Goal: Download file/media

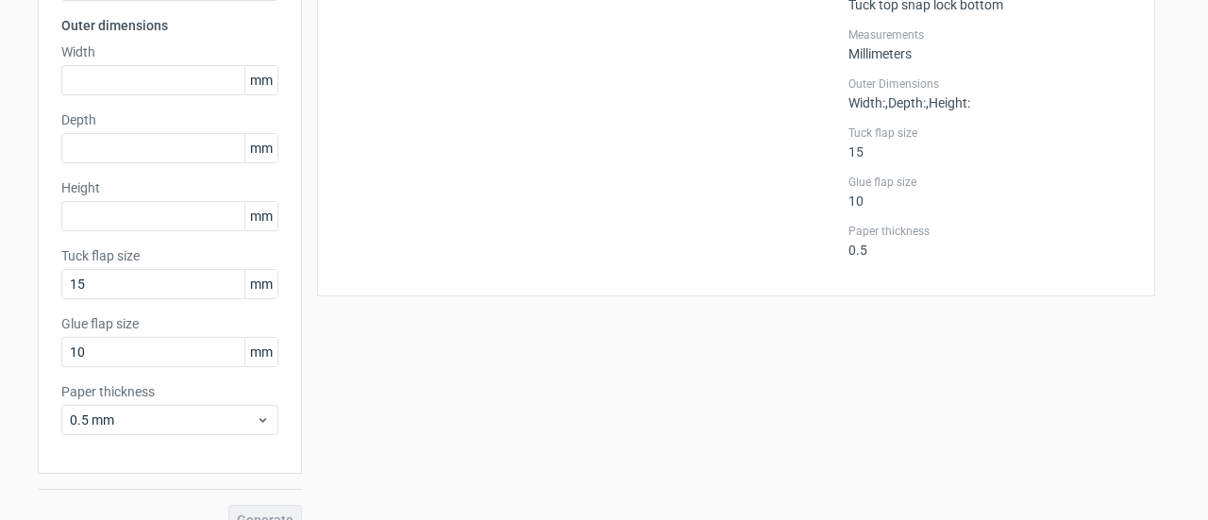
scroll to position [94, 0]
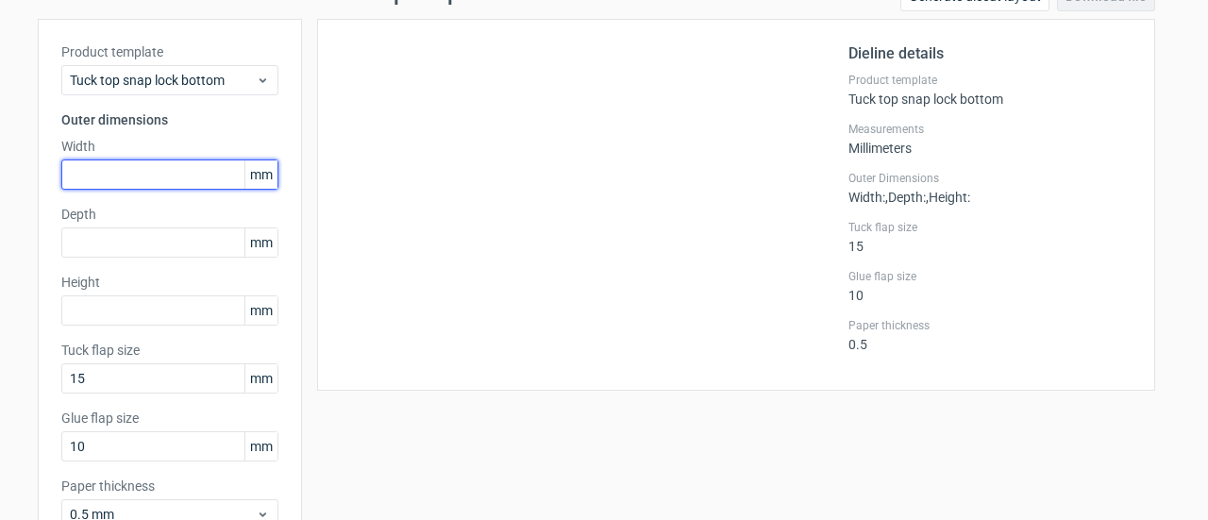
click at [187, 180] on input "text" at bounding box center [169, 174] width 217 height 30
type input "25"
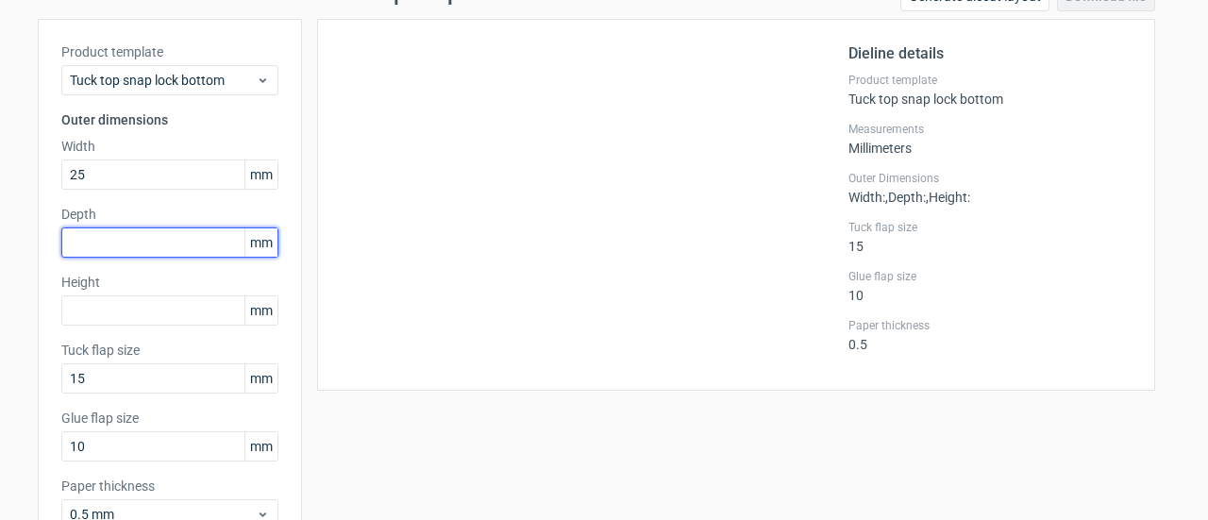
click at [174, 243] on input "text" at bounding box center [169, 242] width 217 height 30
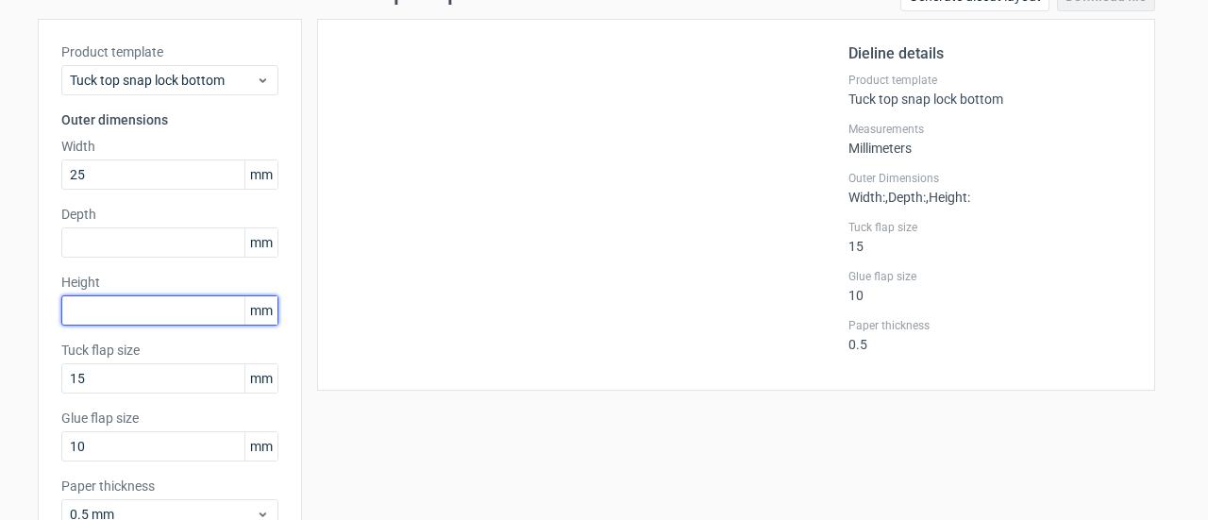
click at [111, 314] on input "text" at bounding box center [169, 310] width 217 height 30
type input "146"
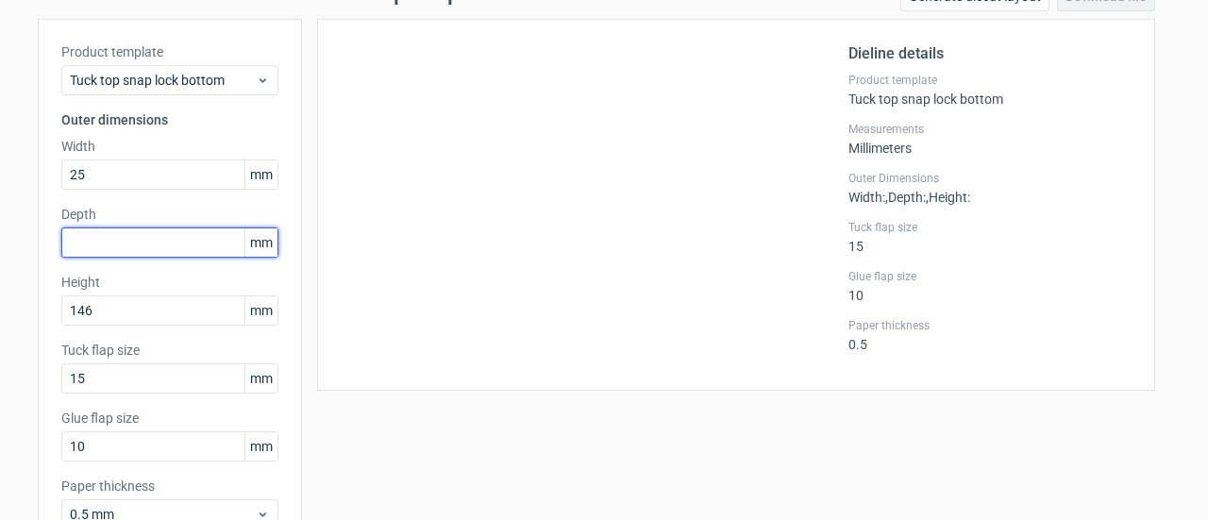
click at [156, 240] on input "text" at bounding box center [169, 242] width 217 height 30
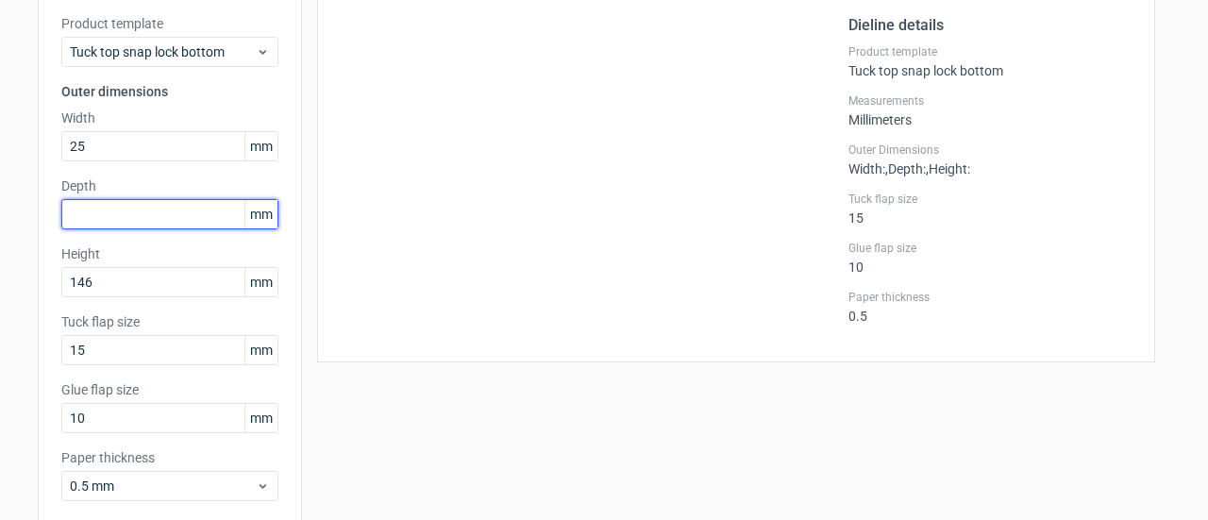
scroll to position [28, 0]
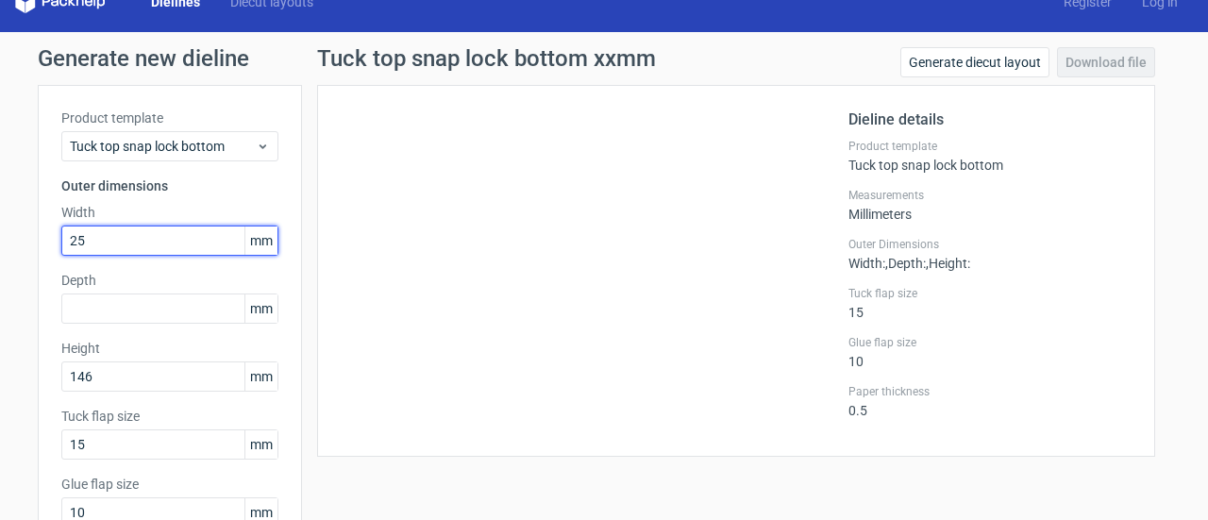
drag, startPoint x: 125, startPoint y: 242, endPoint x: 6, endPoint y: 220, distance: 120.8
click at [6, 220] on div "Generate new dieline Product template Tuck top snap lock bottom Outer dimension…" at bounding box center [604, 371] width 1208 height 678
type input "45"
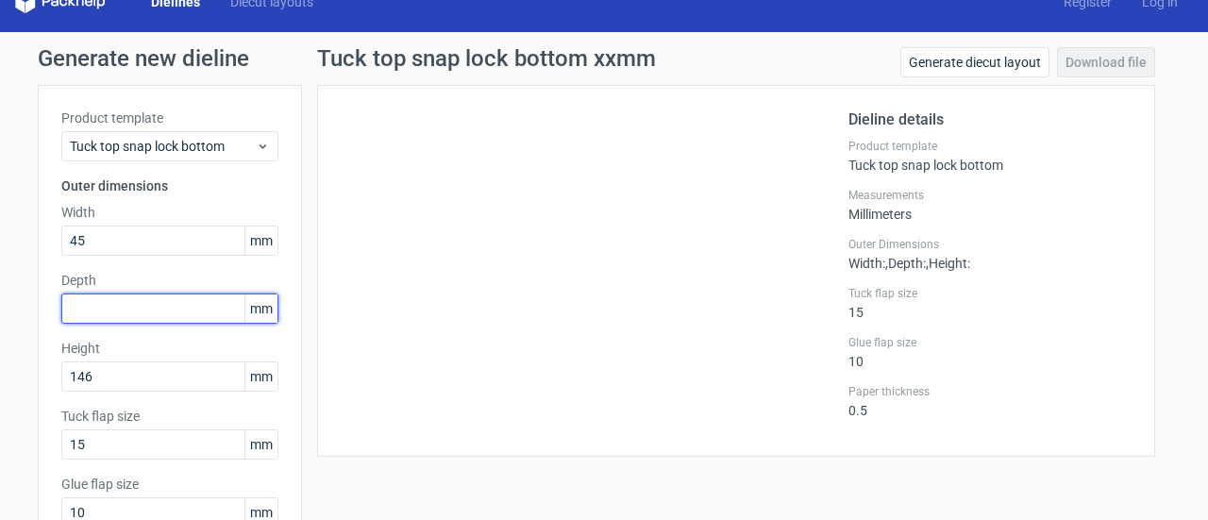
click at [98, 297] on input "text" at bounding box center [169, 308] width 217 height 30
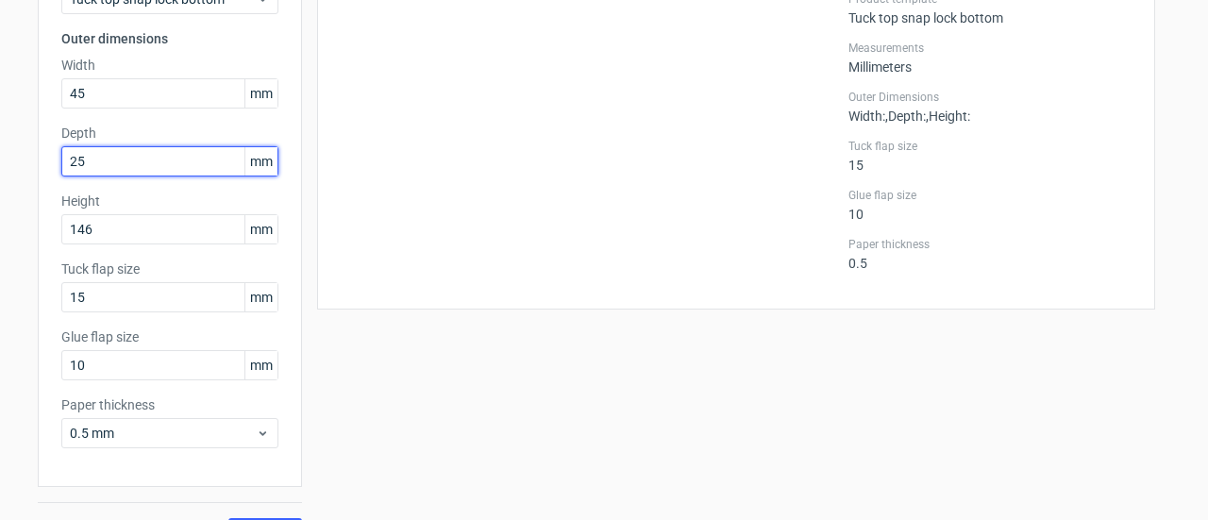
scroll to position [217, 0]
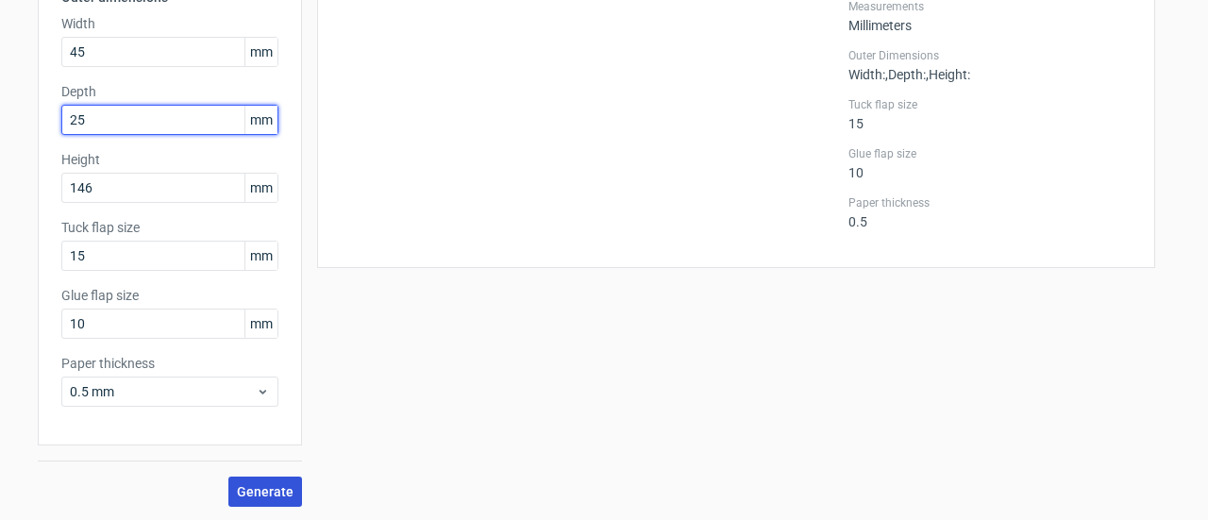
type input "25"
click at [255, 485] on span "Generate" at bounding box center [265, 491] width 57 height 13
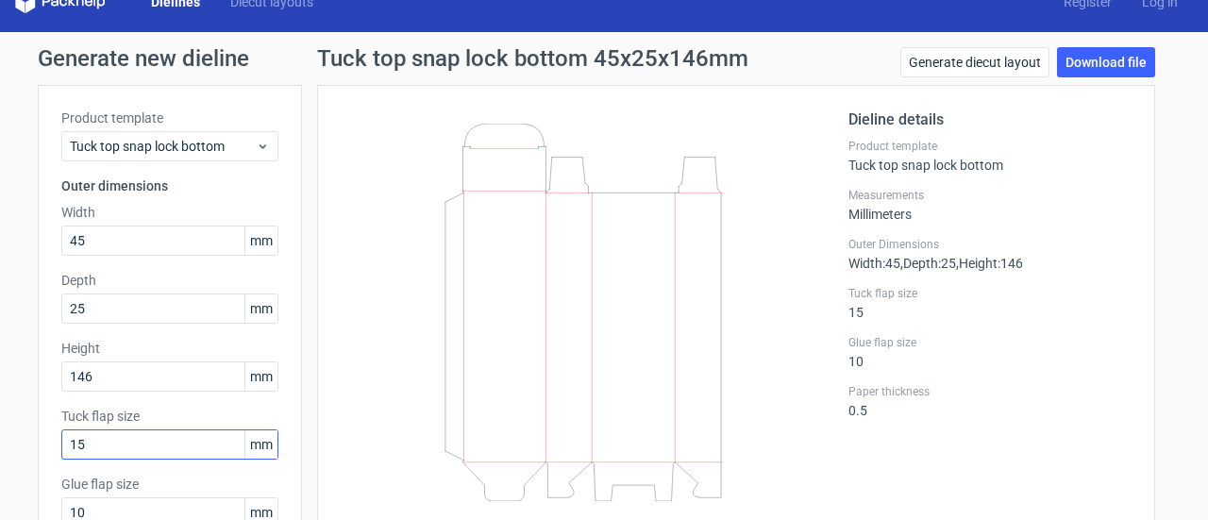
scroll to position [123, 0]
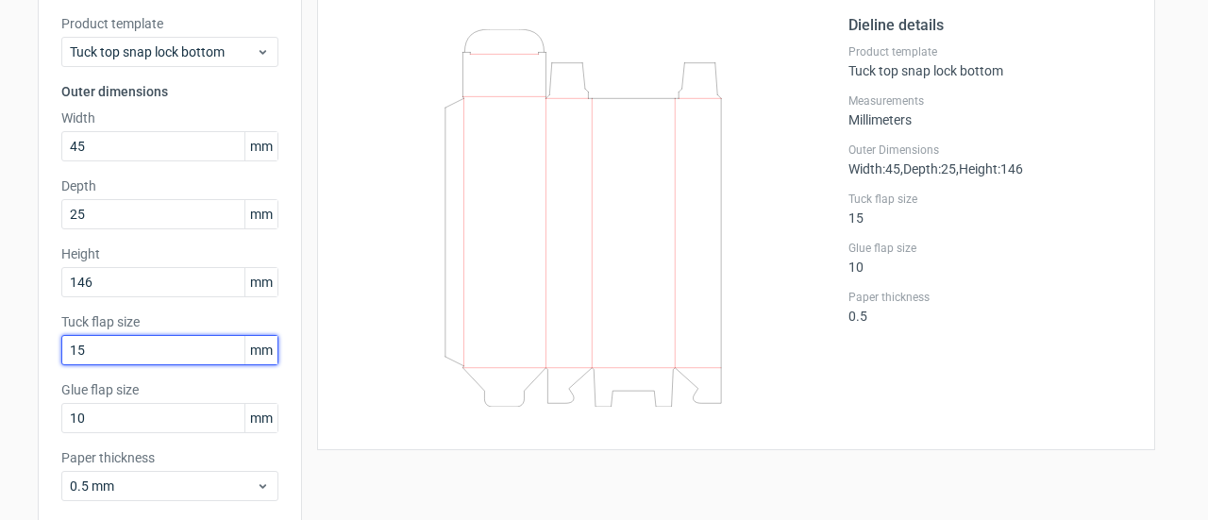
click at [96, 355] on input "15" at bounding box center [169, 350] width 217 height 30
type input "1"
drag, startPoint x: 128, startPoint y: 352, endPoint x: 3, endPoint y: 325, distance: 128.4
click at [3, 325] on div "Generate new dieline Product template Tuck top snap lock bottom Outer dimension…" at bounding box center [604, 277] width 1208 height 678
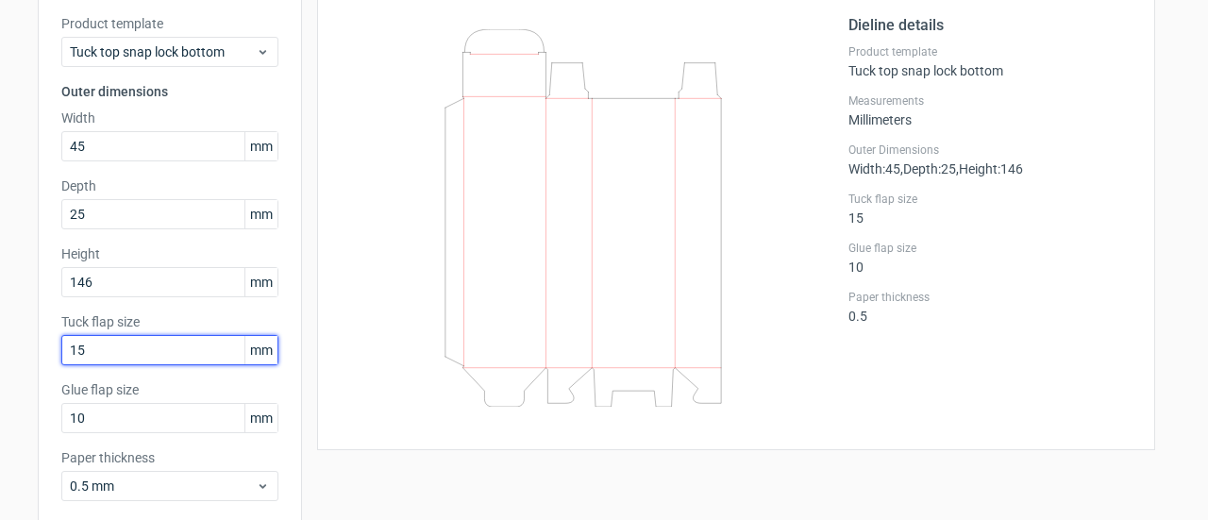
type input "1"
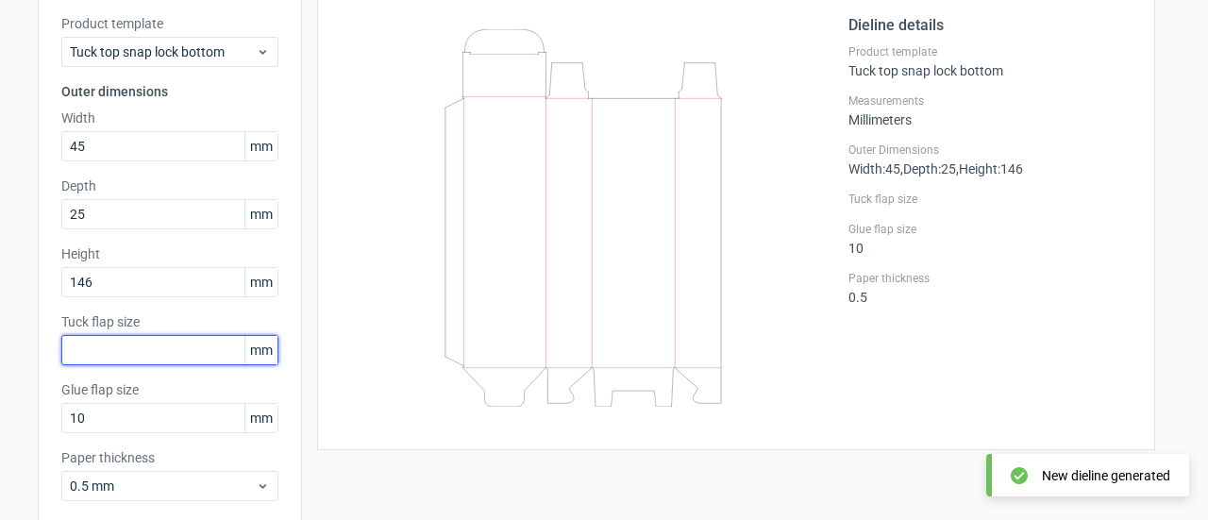
type input "2"
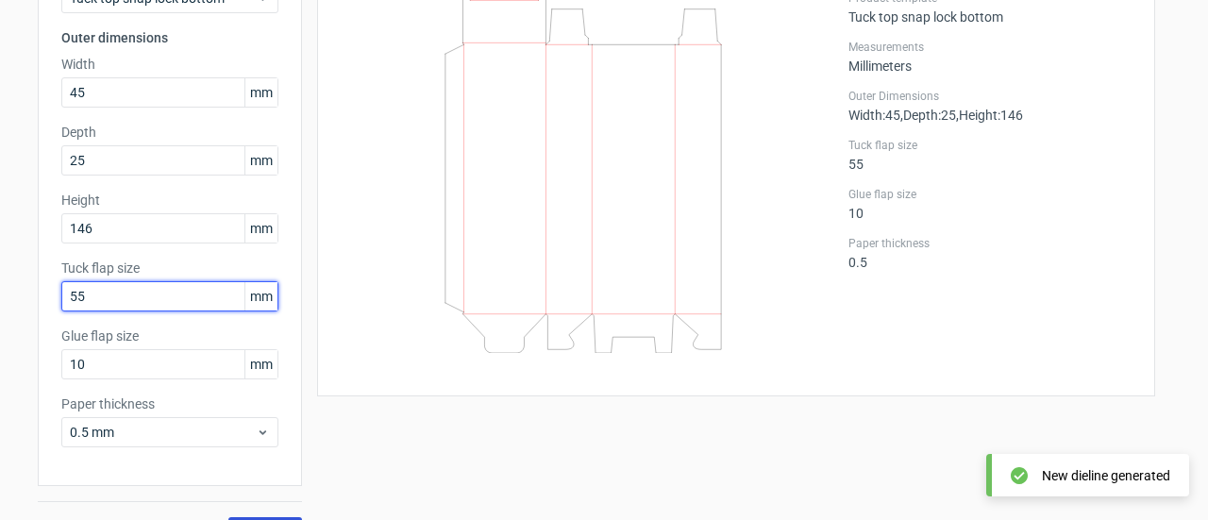
scroll to position [217, 0]
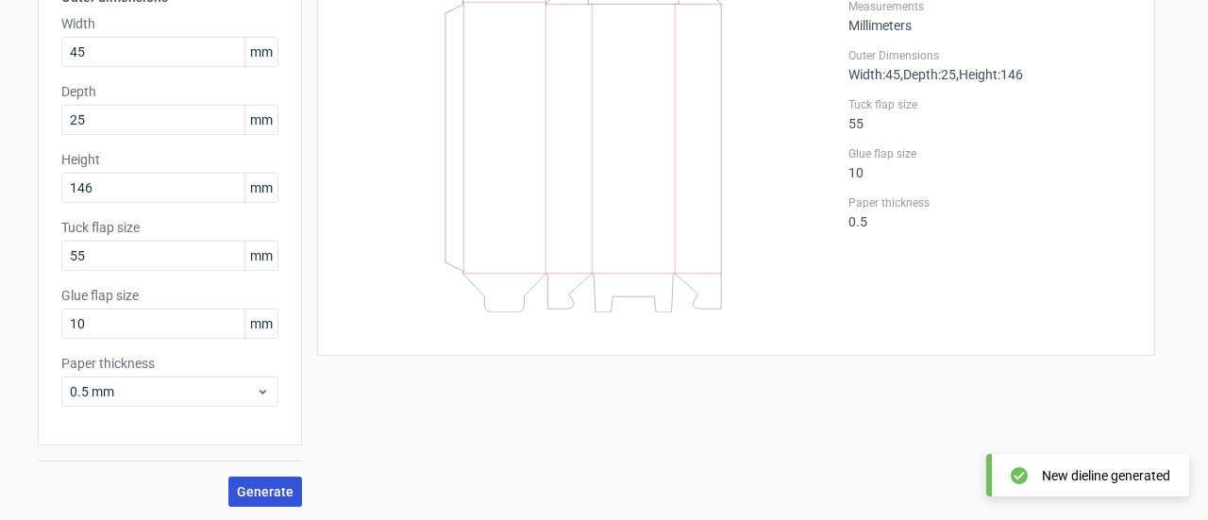
click at [270, 493] on span "Generate" at bounding box center [265, 491] width 57 height 13
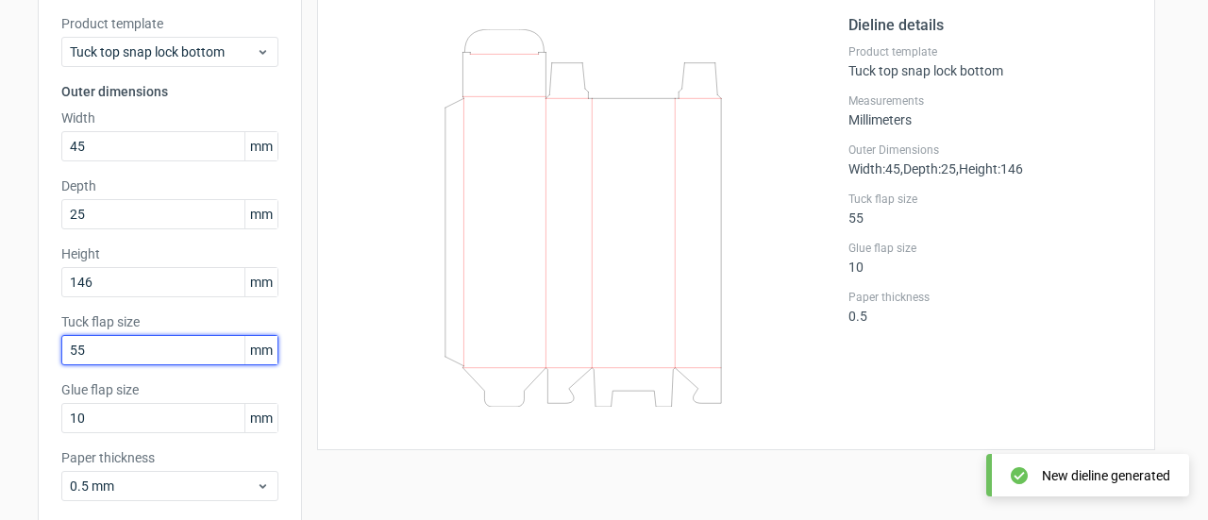
drag, startPoint x: 91, startPoint y: 358, endPoint x: 28, endPoint y: 352, distance: 62.5
click at [28, 352] on div "Generate new dieline Product template Tuck top snap lock bottom Outer dimension…" at bounding box center [604, 277] width 1208 height 678
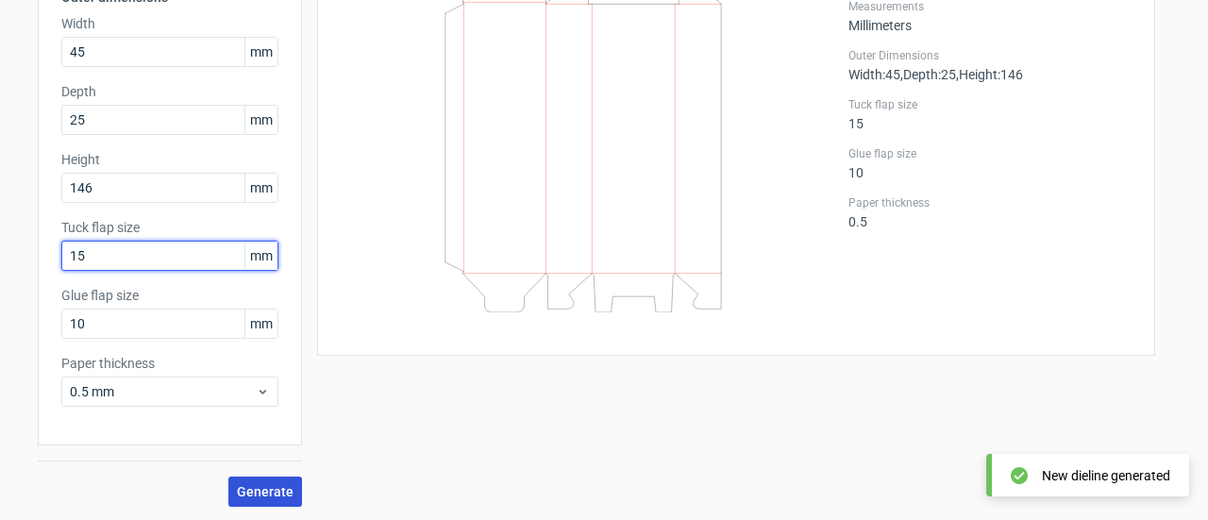
type input "15"
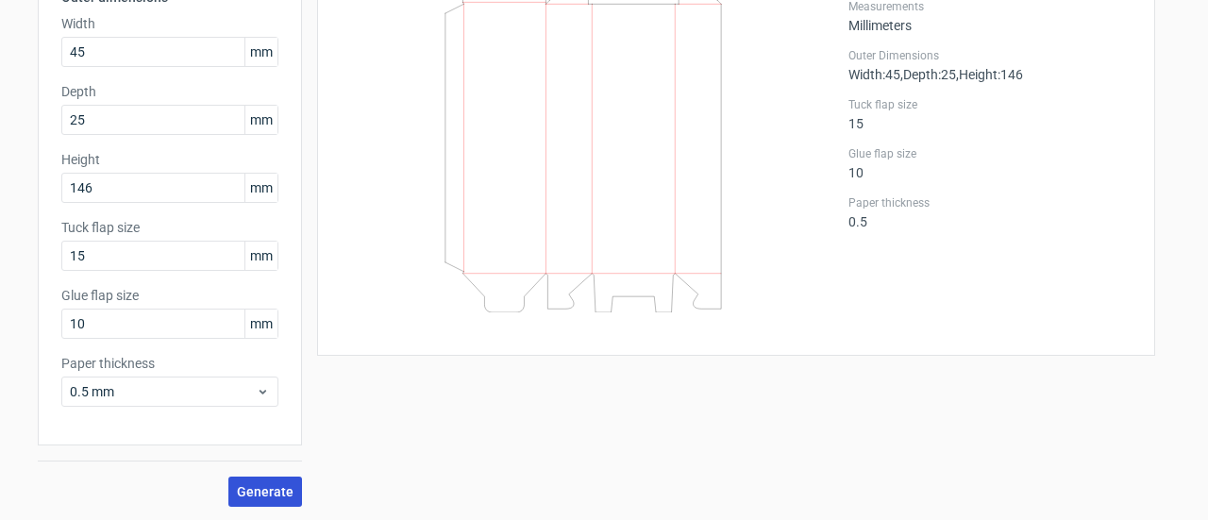
click at [245, 488] on span "Generate" at bounding box center [265, 491] width 57 height 13
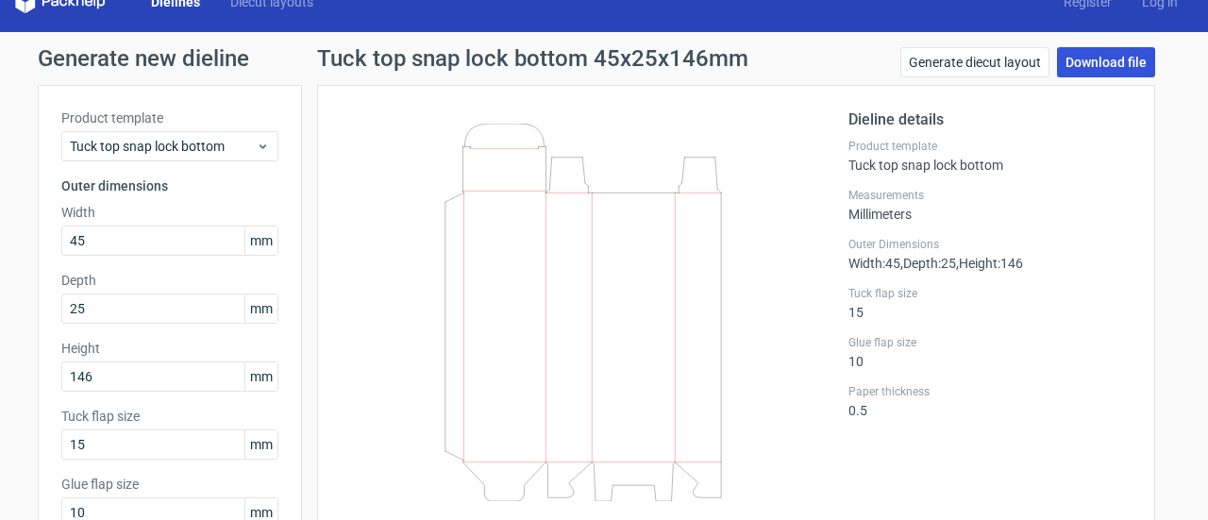
click at [1095, 58] on link "Download file" at bounding box center [1106, 62] width 98 height 30
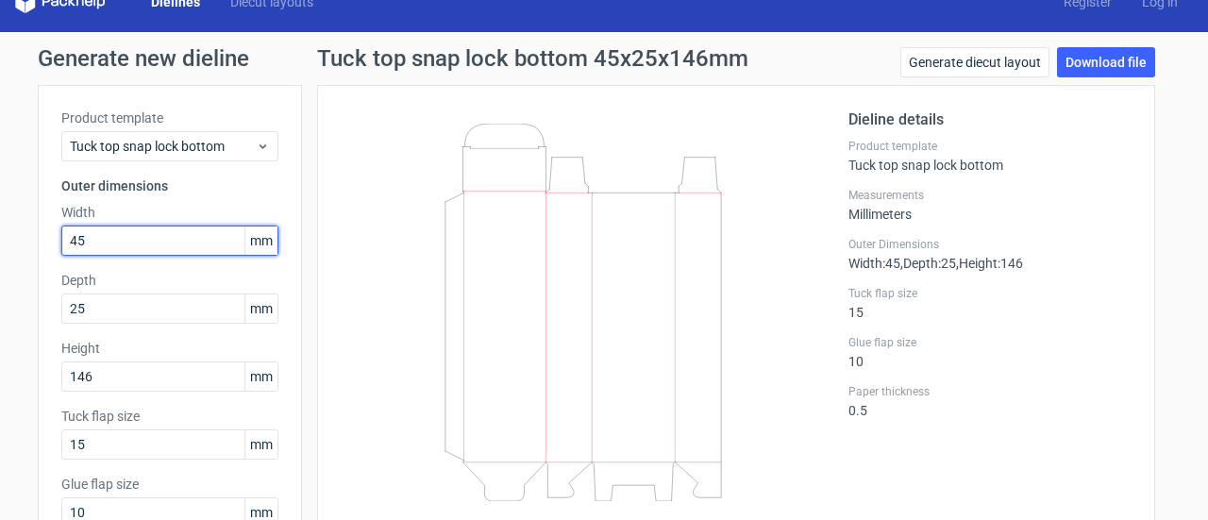
click at [95, 241] on input "45" at bounding box center [169, 240] width 217 height 30
type input "4"
type input "55"
click at [202, 203] on label "Width" at bounding box center [169, 212] width 217 height 19
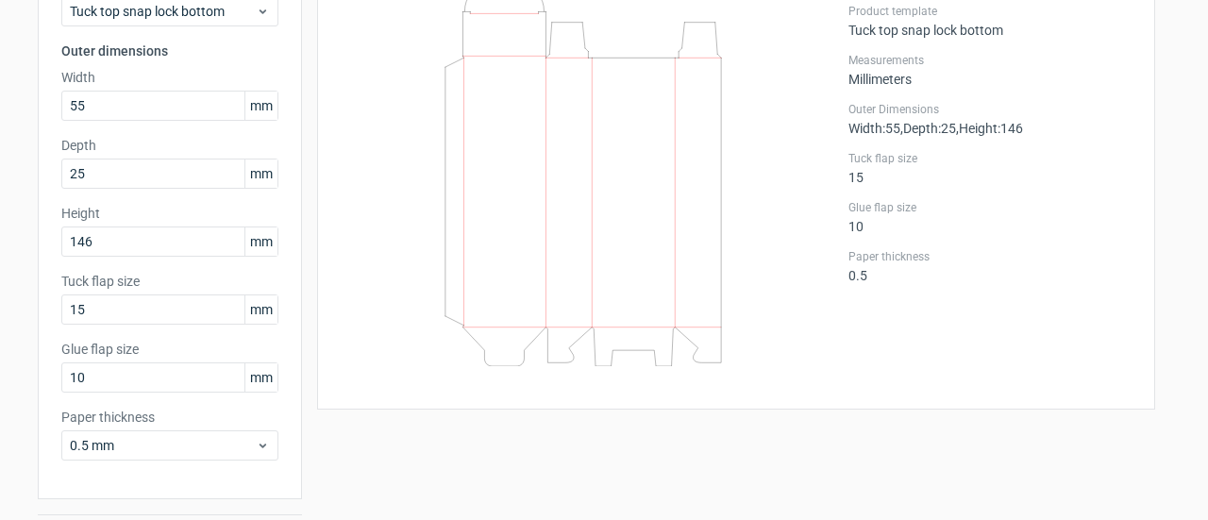
scroll to position [217, 0]
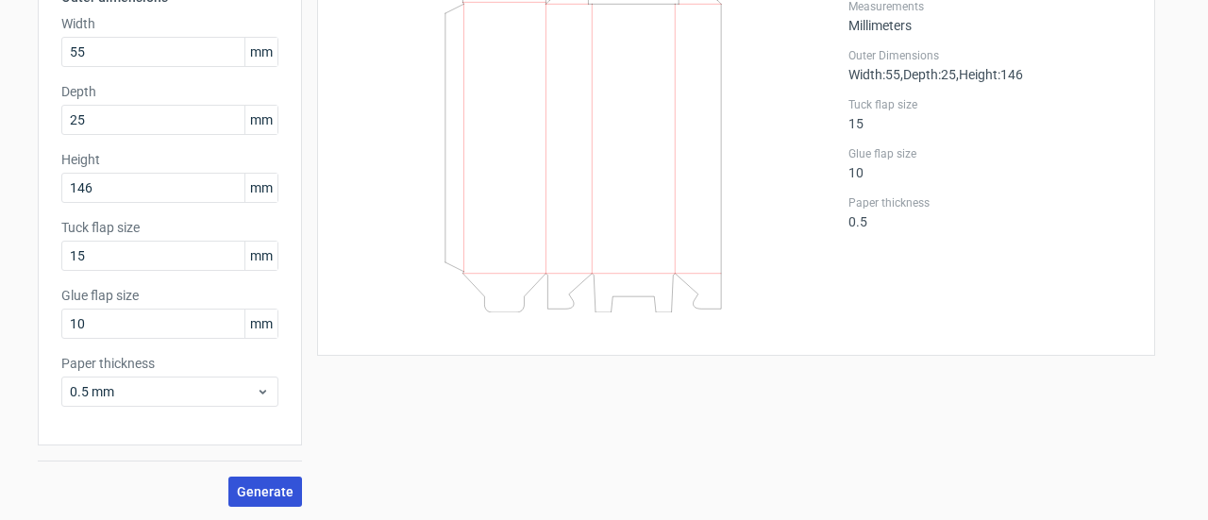
click at [251, 486] on span "Generate" at bounding box center [265, 491] width 57 height 13
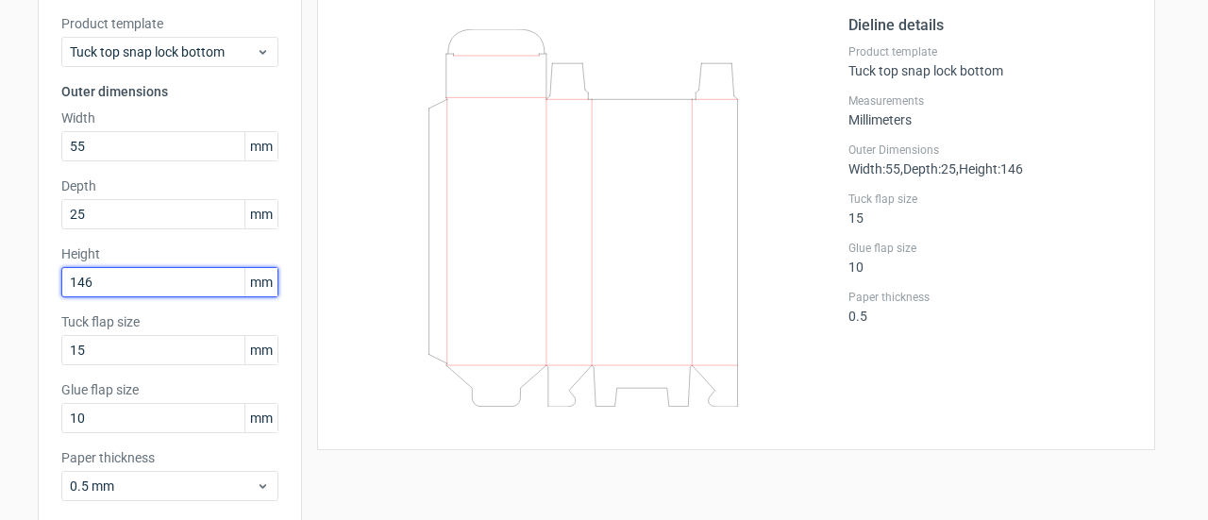
click at [119, 272] on input "146" at bounding box center [169, 282] width 217 height 30
type input "143"
click at [193, 241] on div "Product template Tuck top snap lock bottom Outer dimensions Width 55 mm Depth 2…" at bounding box center [170, 265] width 264 height 549
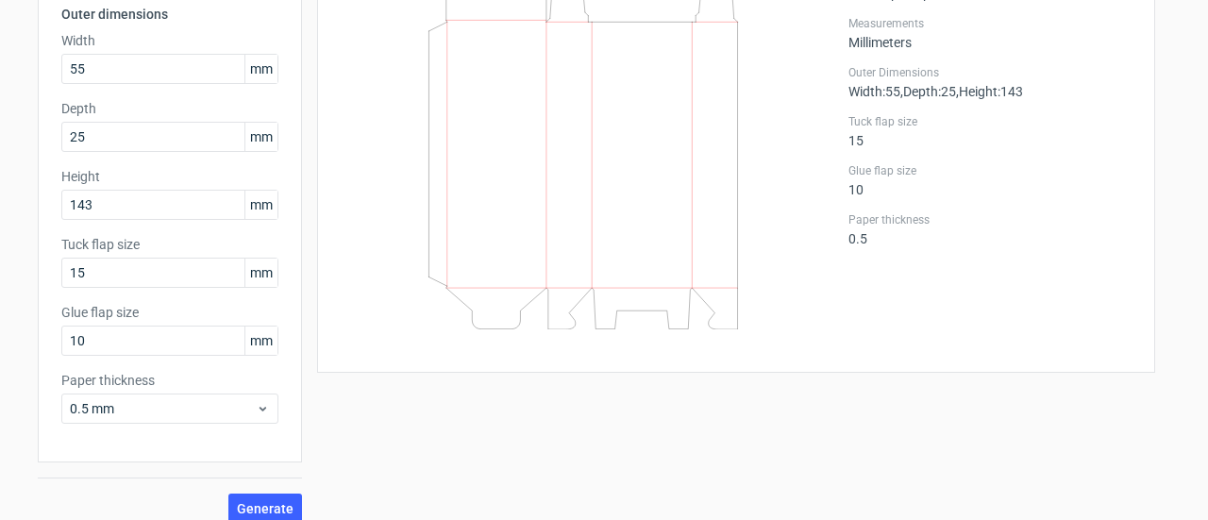
scroll to position [217, 0]
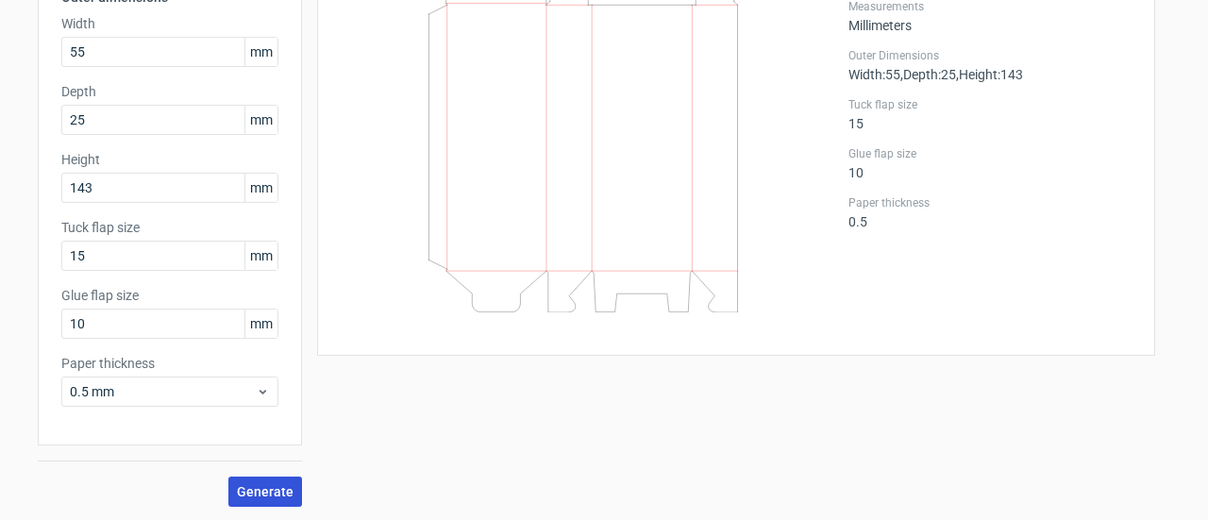
click at [242, 492] on span "Generate" at bounding box center [265, 491] width 57 height 13
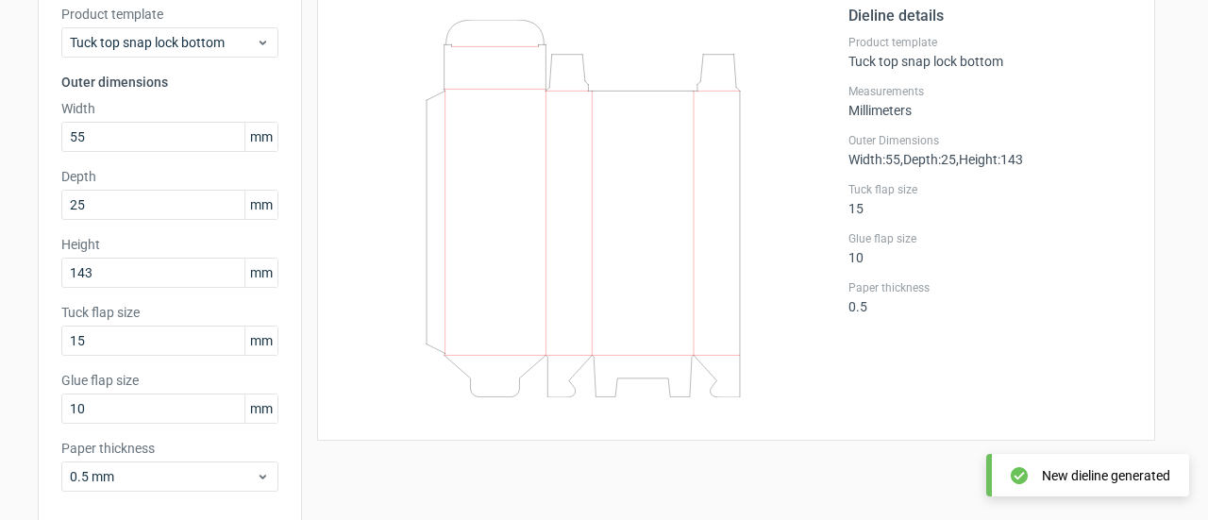
scroll to position [28, 0]
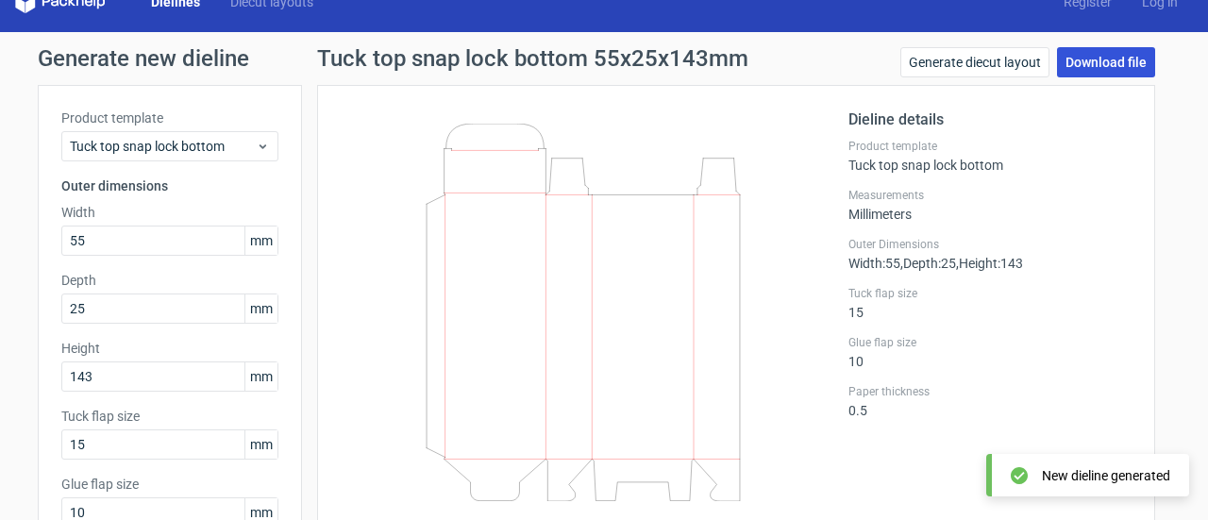
click at [1085, 66] on link "Download file" at bounding box center [1106, 62] width 98 height 30
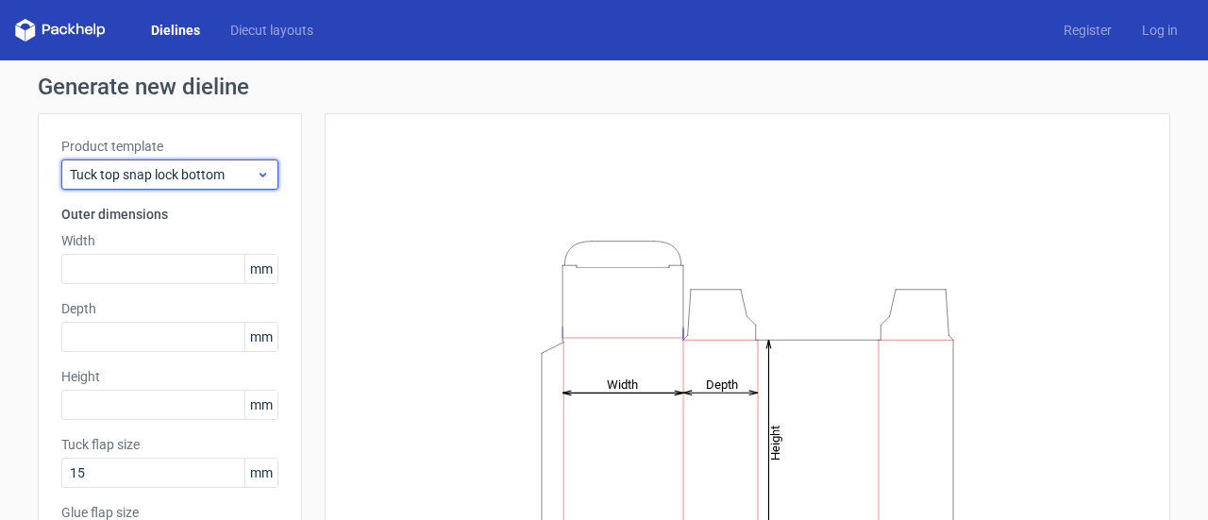
click at [237, 169] on span "Tuck top snap lock bottom" at bounding box center [163, 174] width 186 height 19
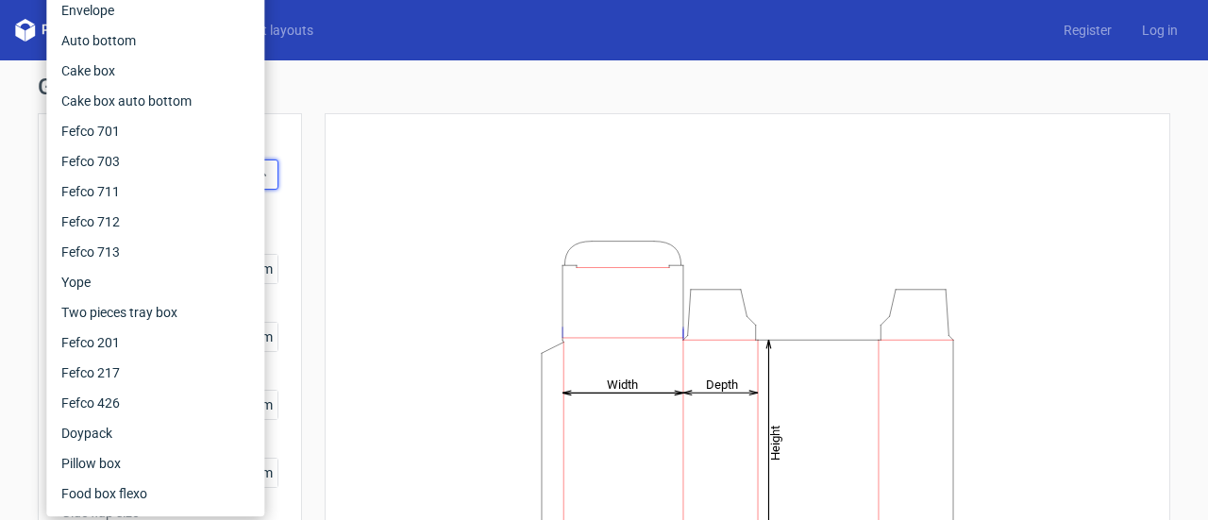
click at [579, 108] on div "Generate new dieline Product template Tuck top snap lock bottom Outer dimension…" at bounding box center [604, 399] width 1132 height 648
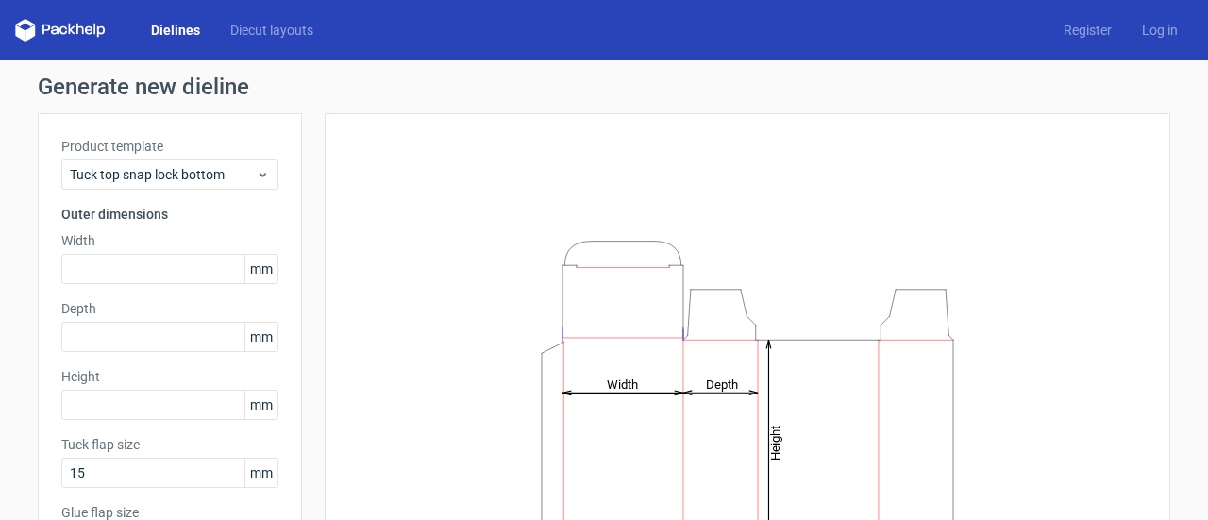
click at [69, 33] on polygon at bounding box center [72, 29] width 8 height 11
click at [26, 31] on polygon at bounding box center [29, 33] width 9 height 16
click at [189, 30] on link "Dielines" at bounding box center [175, 30] width 79 height 19
